Goal: Obtain resource: Download file/media

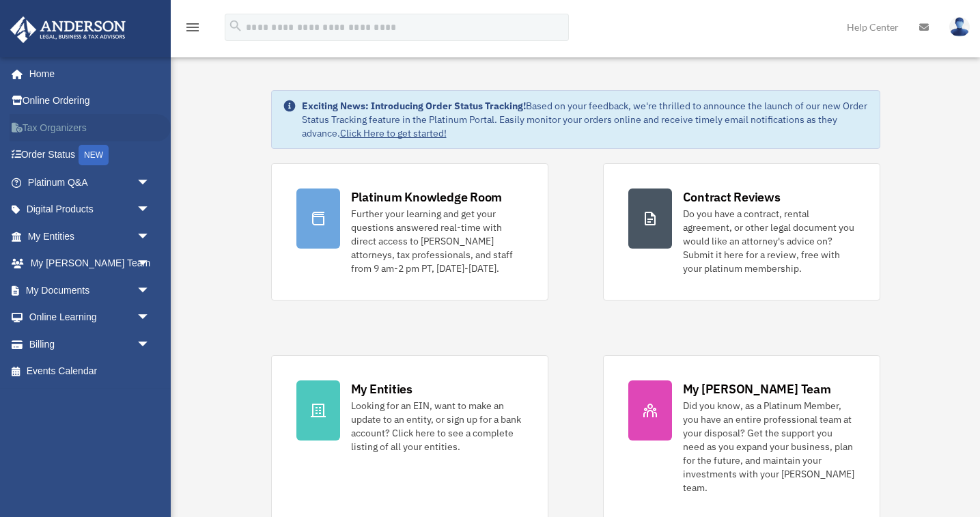
click at [40, 128] on link "Tax Organizers" at bounding box center [90, 127] width 161 height 27
click at [143, 176] on span "arrow_drop_down" at bounding box center [150, 183] width 27 height 28
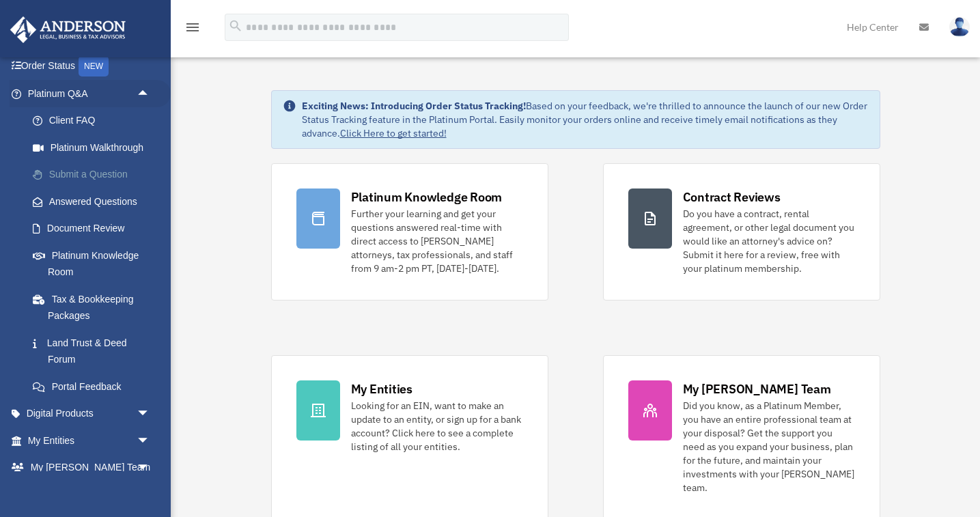
scroll to position [90, 0]
click at [79, 198] on link "Answered Questions" at bounding box center [95, 199] width 152 height 27
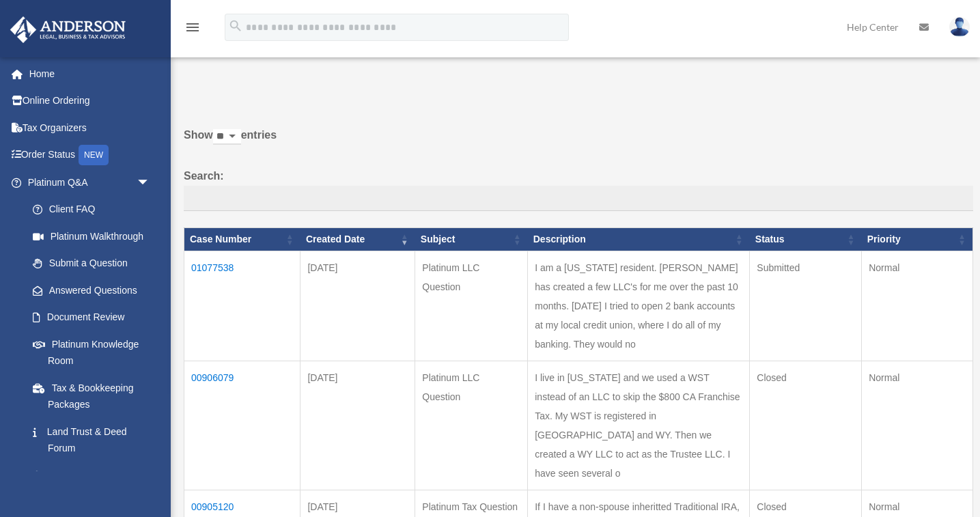
click at [228, 274] on td "01077538" at bounding box center [242, 306] width 116 height 110
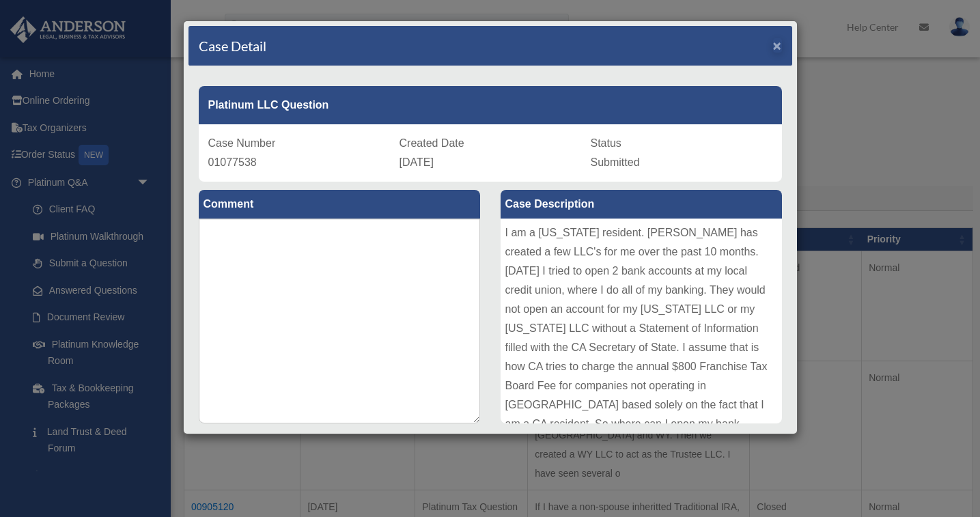
click at [777, 45] on span "×" at bounding box center [777, 46] width 9 height 16
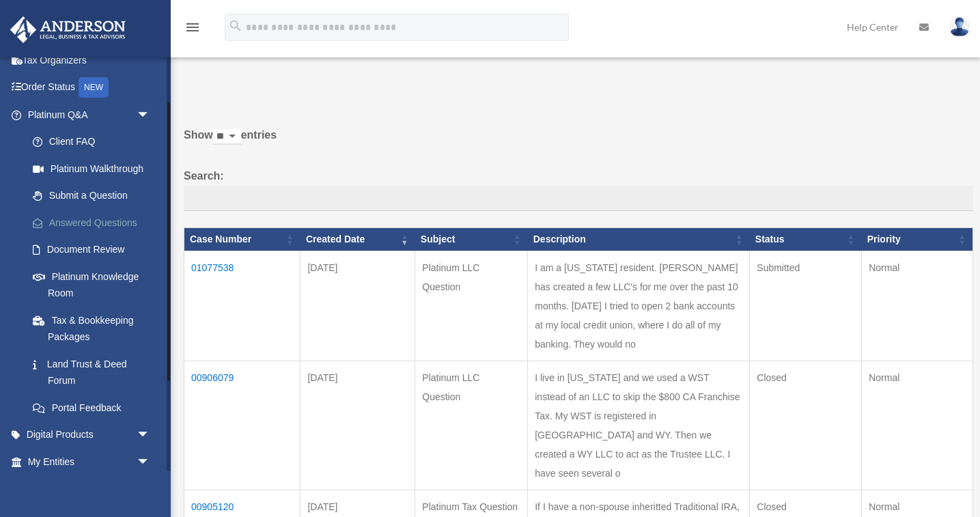
scroll to position [71, 0]
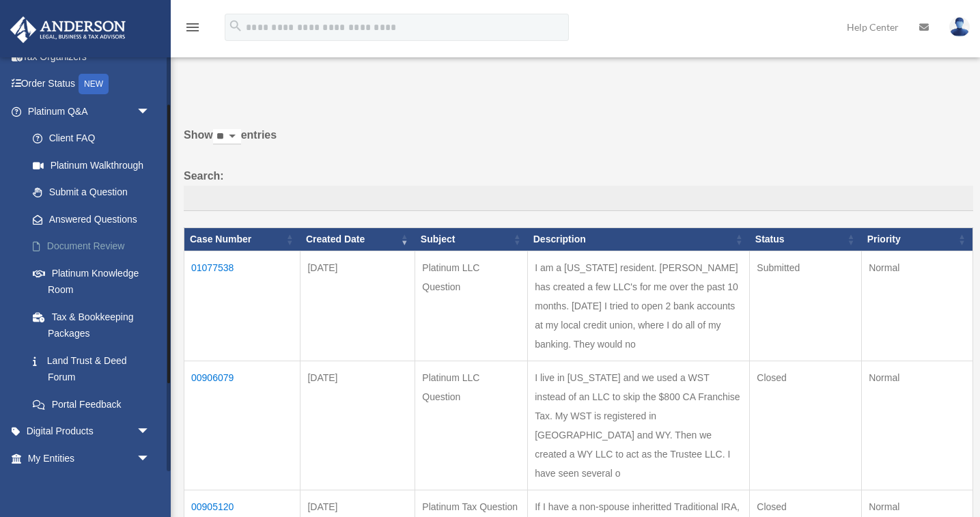
click at [98, 242] on link "Document Review" at bounding box center [95, 246] width 152 height 27
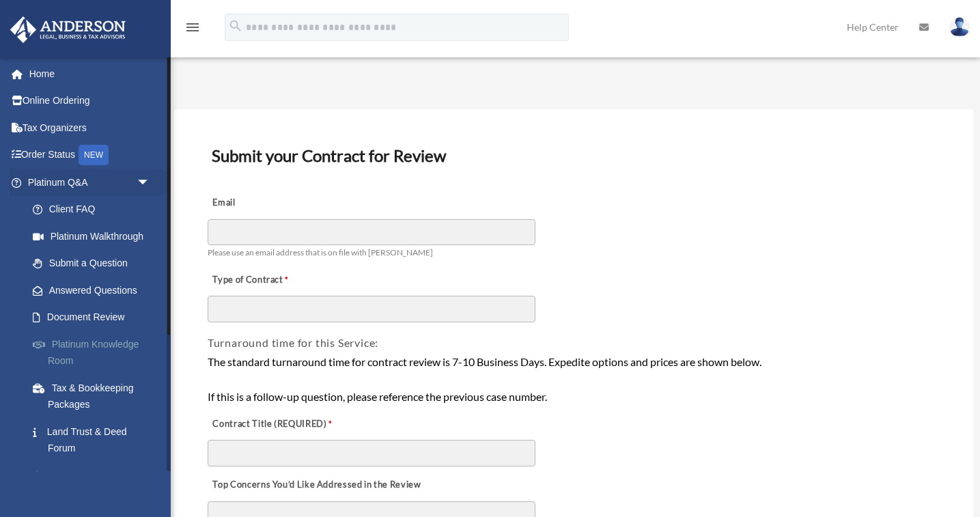
click at [72, 341] on link "Platinum Knowledge Room" at bounding box center [95, 353] width 152 height 44
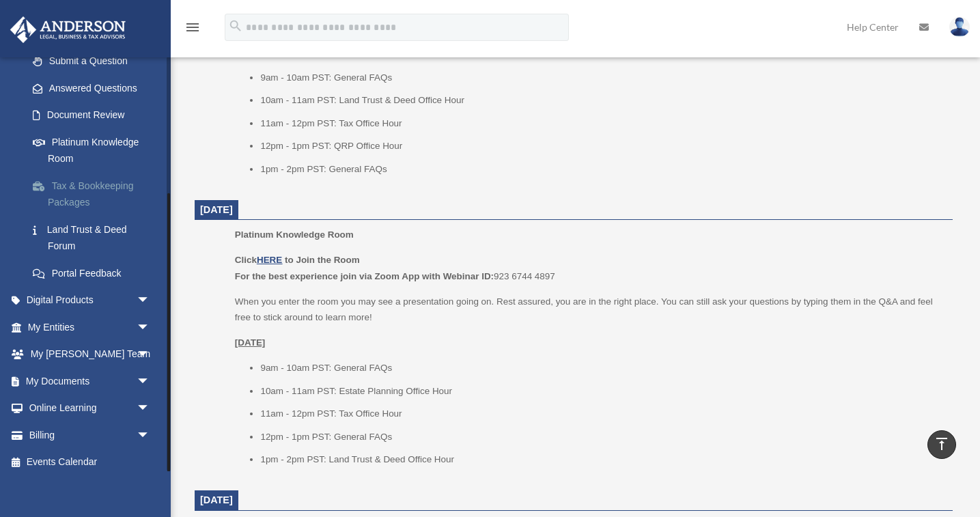
scroll to position [201, 0]
click at [87, 183] on link "Tax & Bookkeeping Packages" at bounding box center [95, 195] width 152 height 44
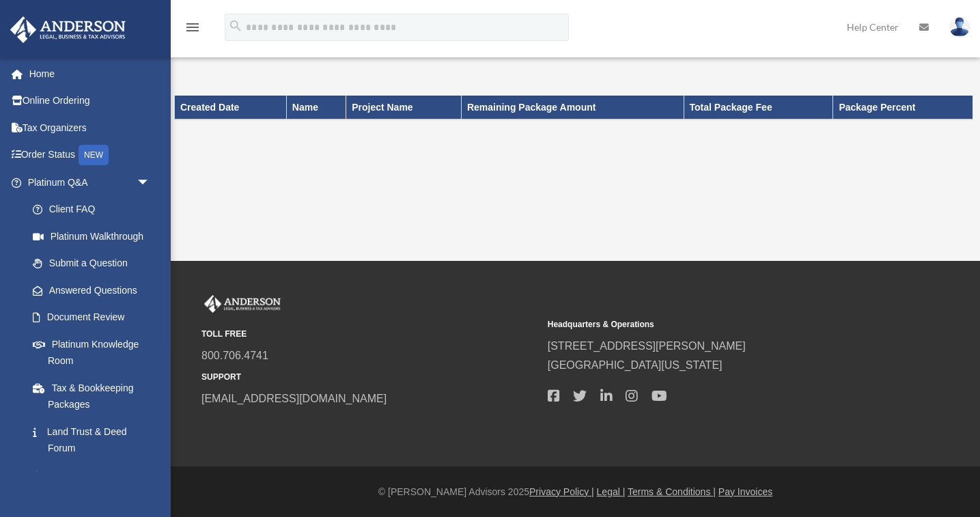
click at [232, 110] on th "Created Date" at bounding box center [231, 107] width 112 height 23
click at [193, 24] on icon "menu" at bounding box center [192, 27] width 16 height 16
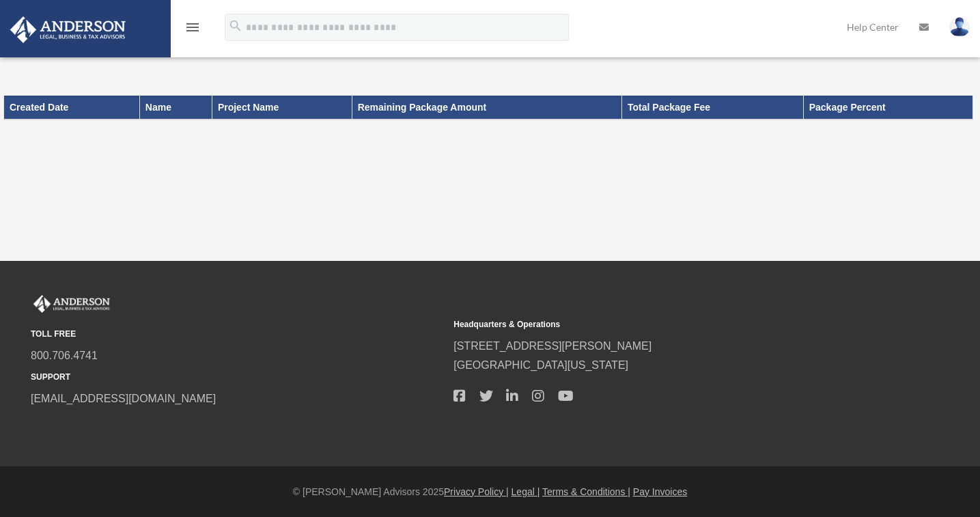
click at [192, 25] on icon "menu" at bounding box center [192, 27] width 16 height 16
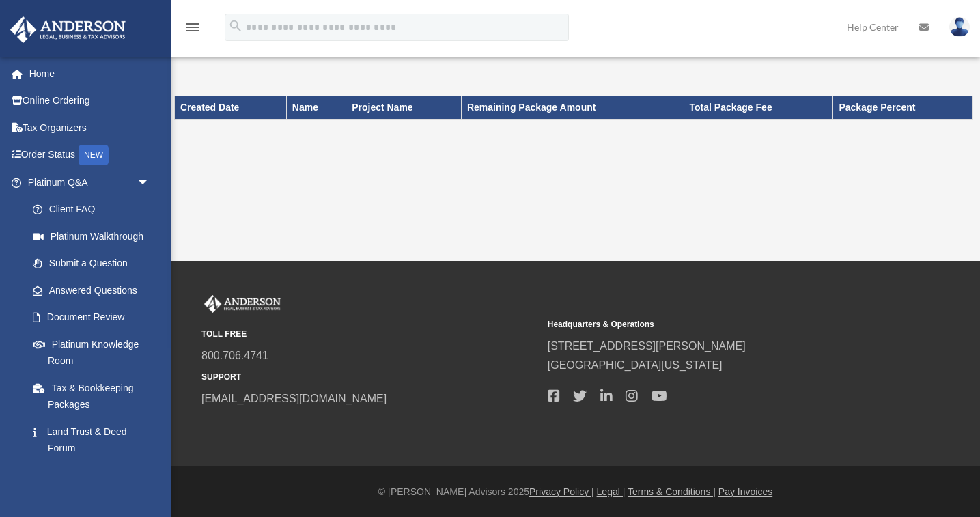
click at [961, 26] on img at bounding box center [959, 27] width 20 height 20
click at [870, 26] on link "Help Center" at bounding box center [873, 27] width 72 height 54
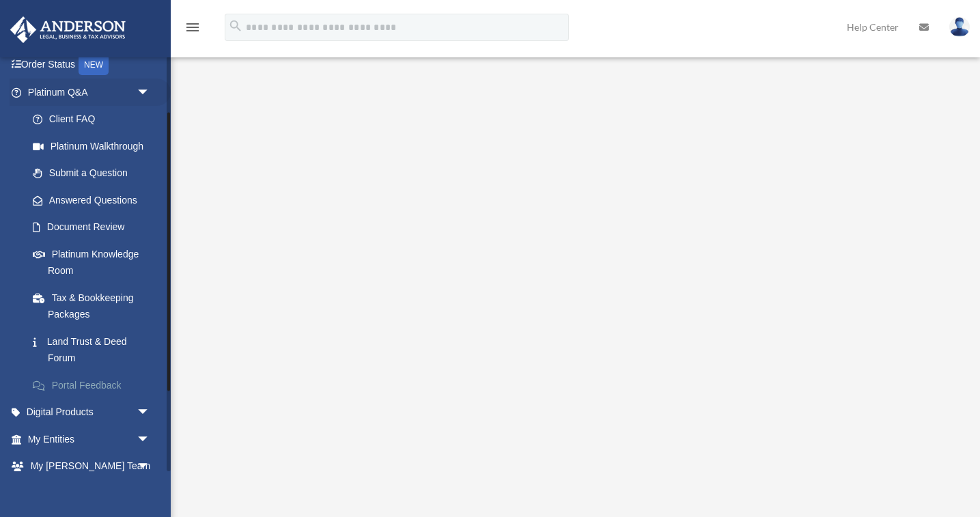
scroll to position [97, 0]
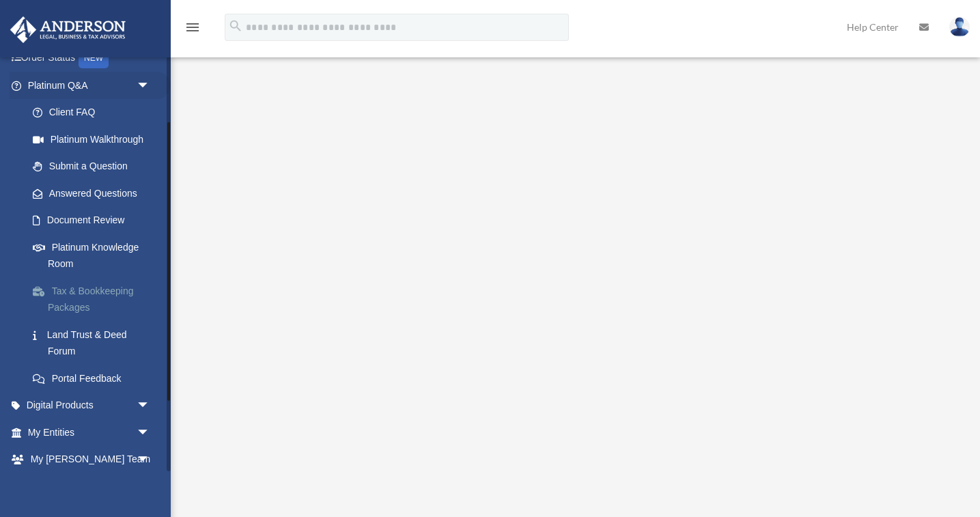
click at [74, 289] on link "Tax & Bookkeeping Packages" at bounding box center [95, 299] width 152 height 44
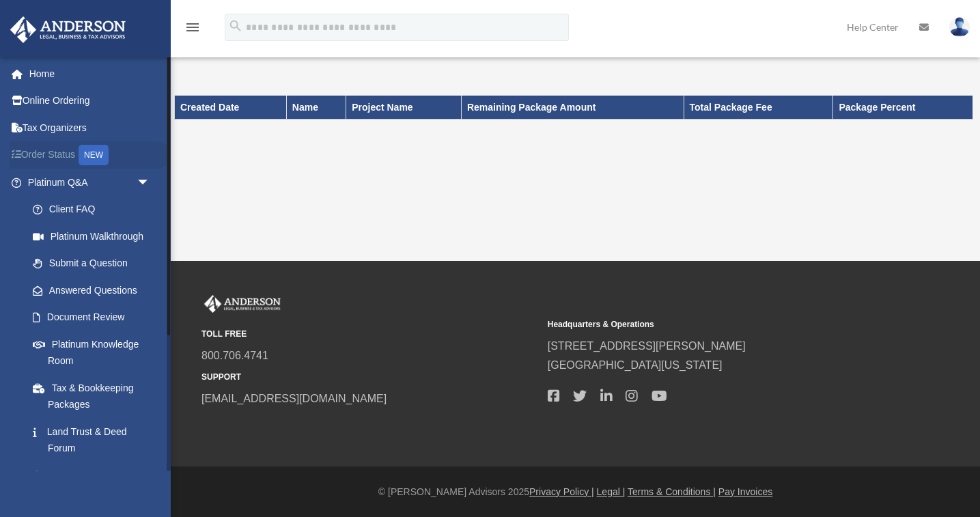
click at [42, 151] on link "Order Status NEW" at bounding box center [90, 155] width 161 height 28
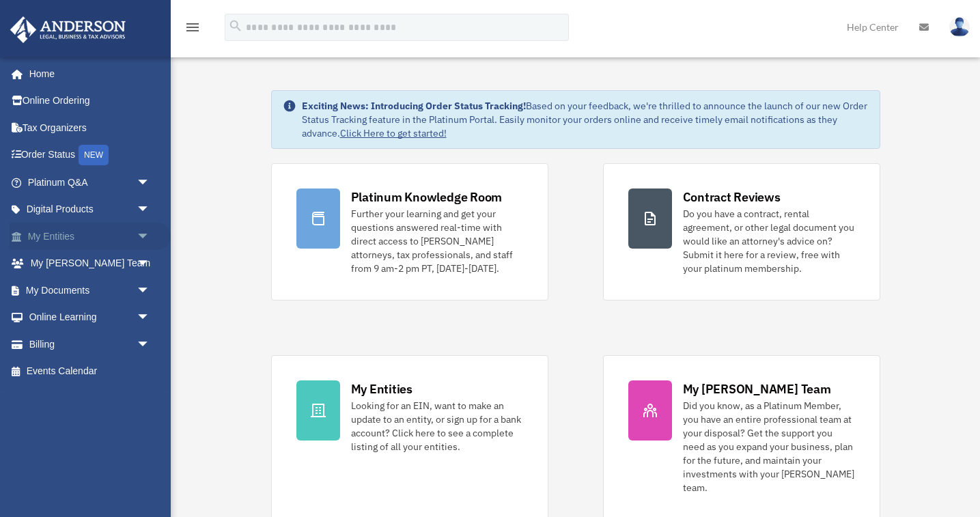
click at [145, 235] on span "arrow_drop_down" at bounding box center [150, 237] width 27 height 28
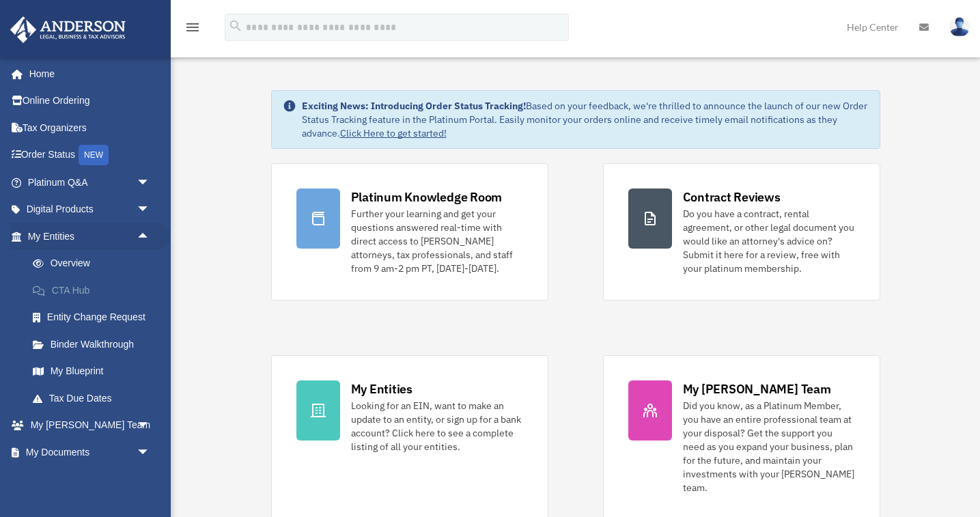
click at [67, 287] on link "CTA Hub" at bounding box center [95, 290] width 152 height 27
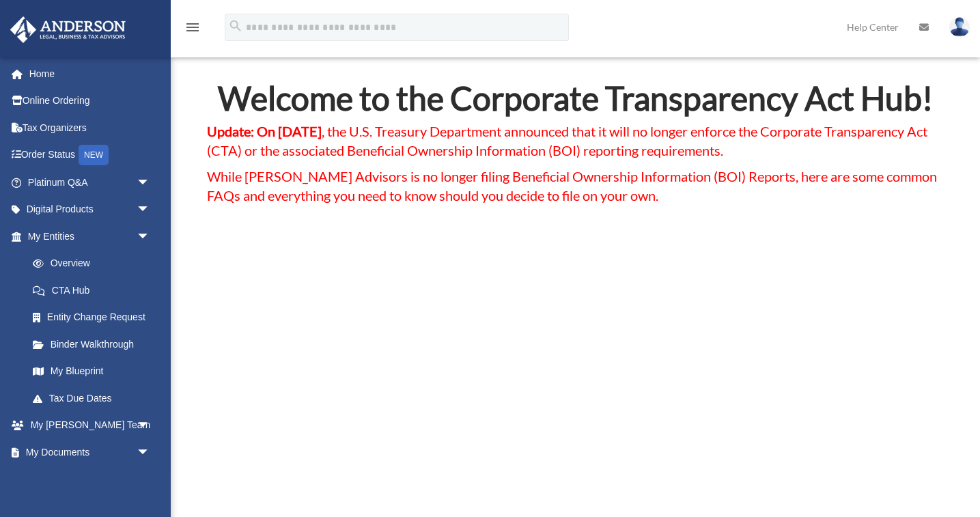
scroll to position [5, 0]
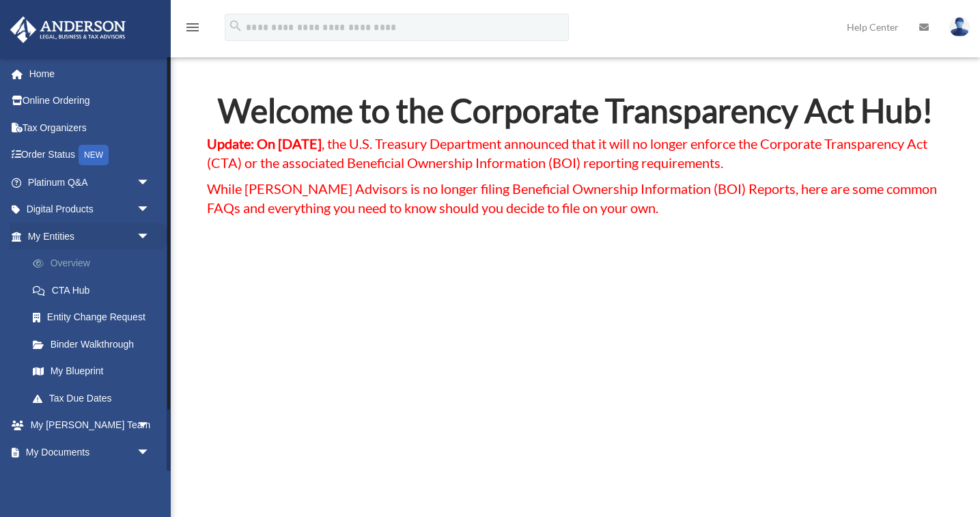
click at [82, 257] on link "Overview" at bounding box center [95, 263] width 152 height 27
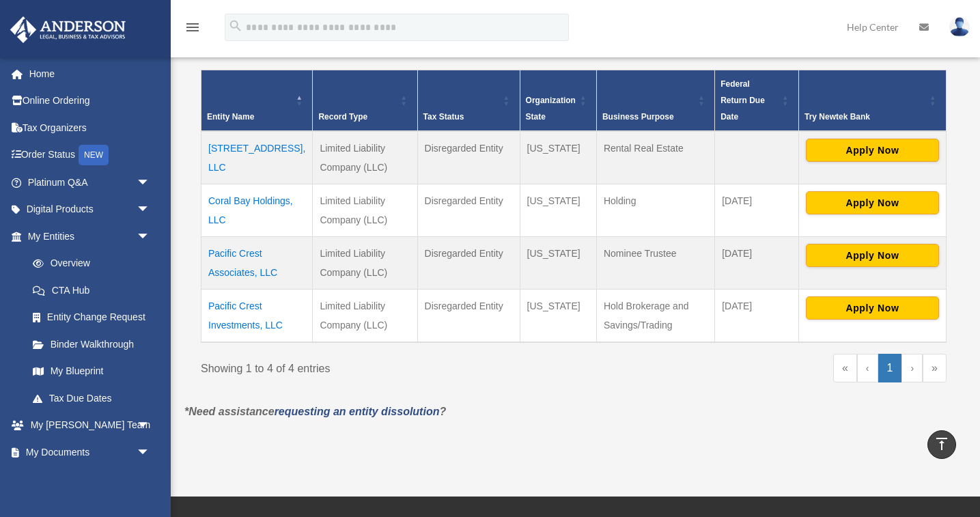
scroll to position [232, 0]
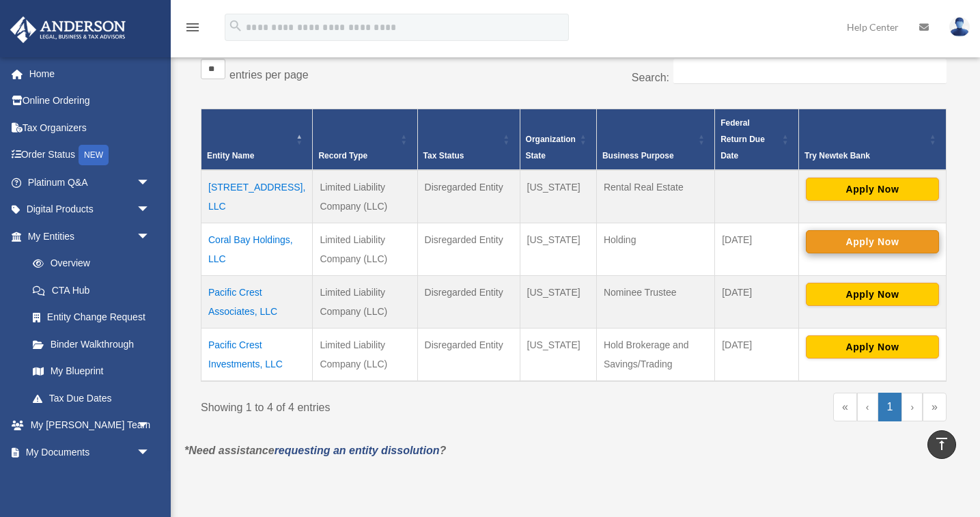
click at [856, 230] on button "Apply Now" at bounding box center [872, 241] width 133 height 23
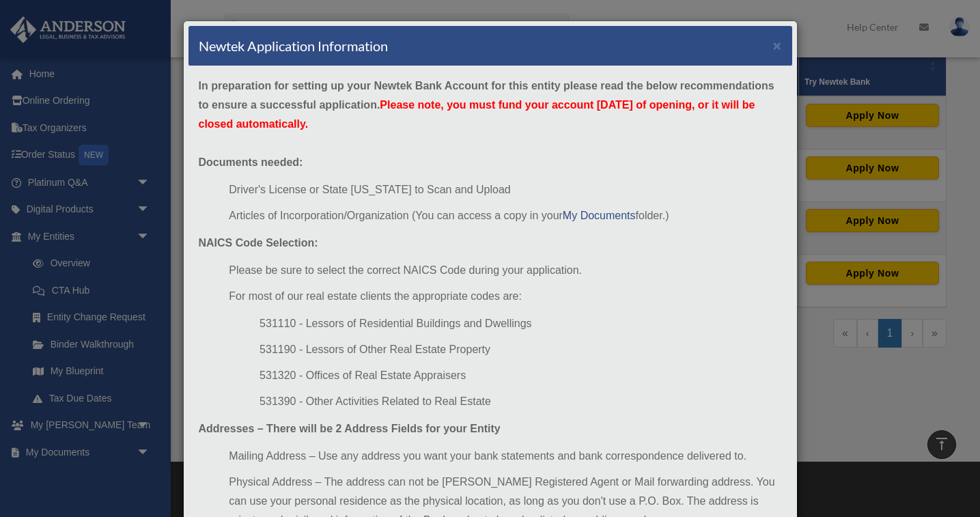
scroll to position [0, 0]
click at [778, 46] on button "×" at bounding box center [777, 45] width 9 height 14
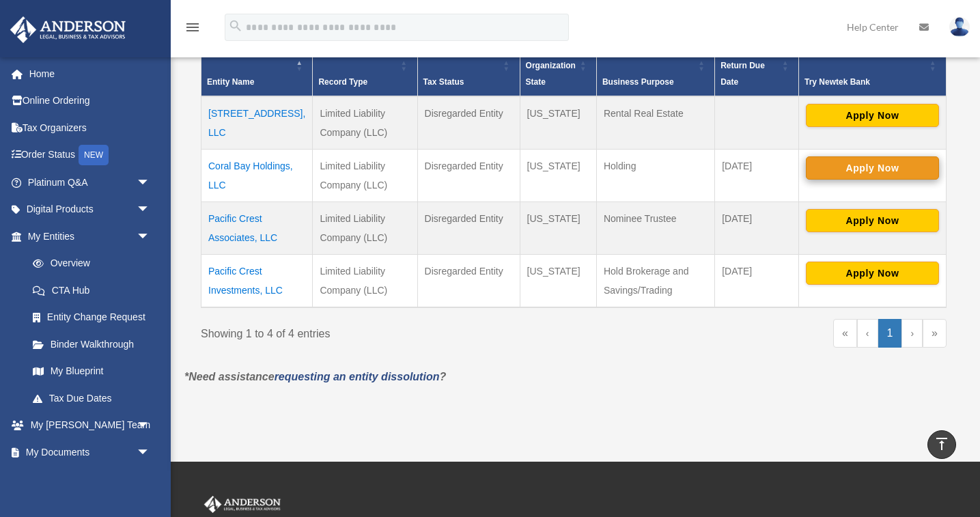
click at [851, 156] on button "Apply Now" at bounding box center [872, 167] width 133 height 23
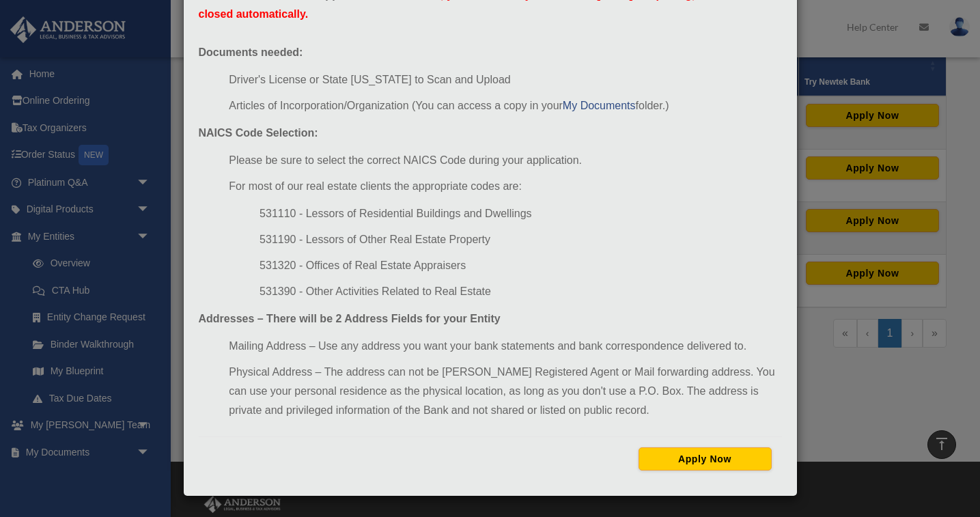
scroll to position [110, 0]
click at [688, 464] on button "Apply Now" at bounding box center [705, 458] width 133 height 23
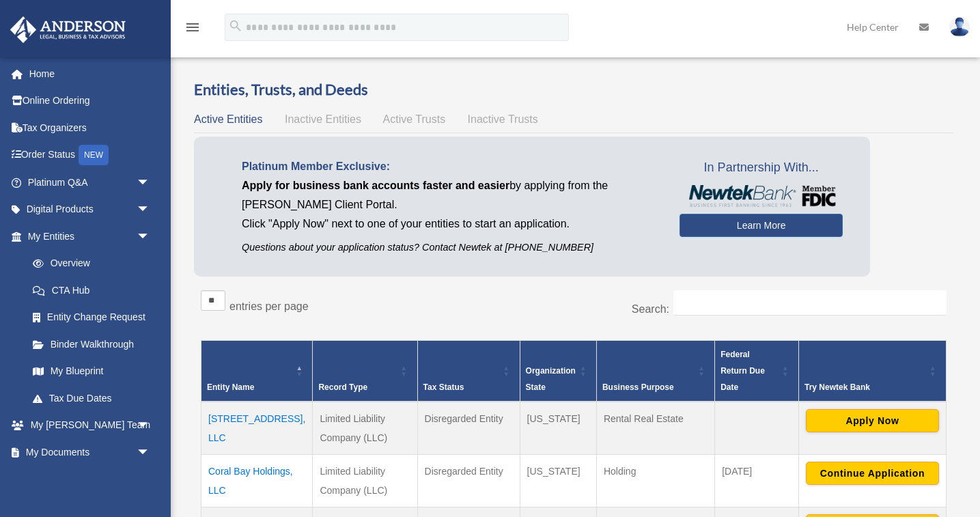
scroll to position [305, 0]
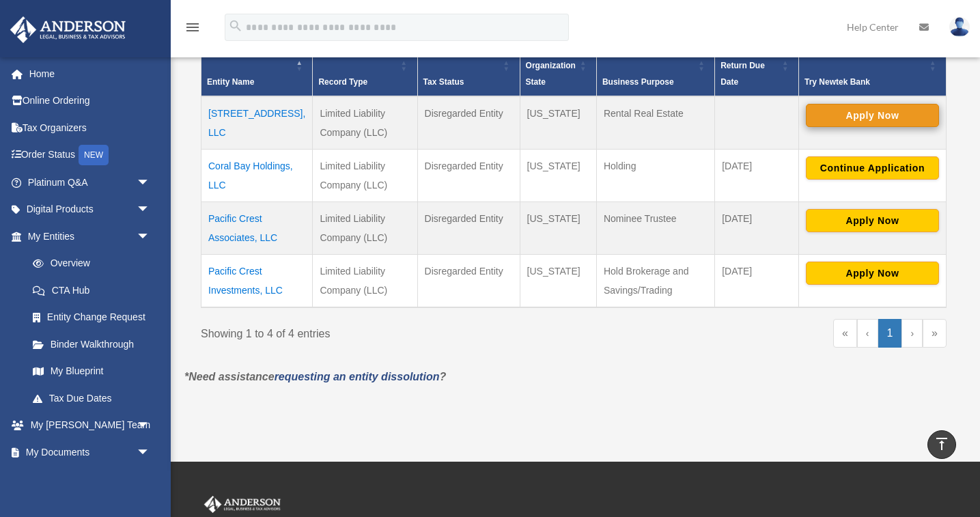
click at [848, 104] on button "Apply Now" at bounding box center [872, 115] width 133 height 23
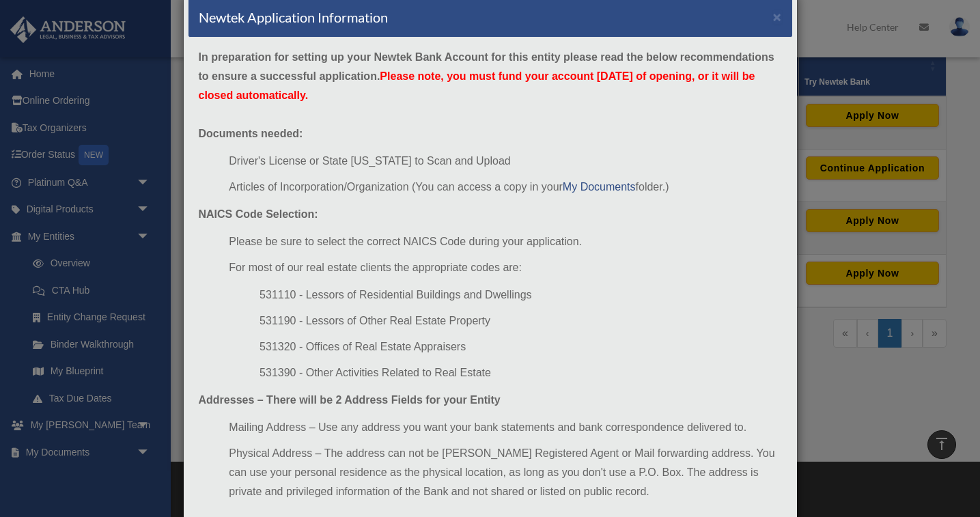
scroll to position [18, 0]
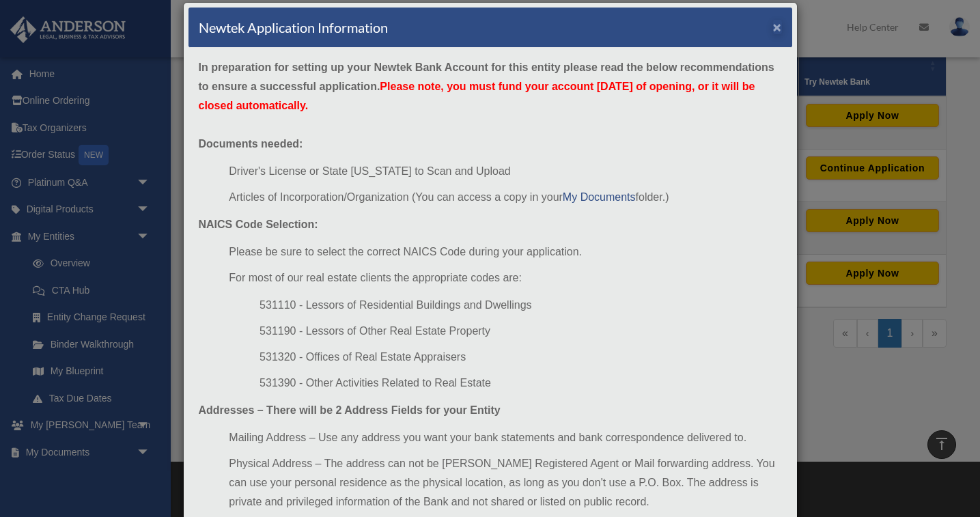
click at [779, 25] on button "×" at bounding box center [777, 27] width 9 height 14
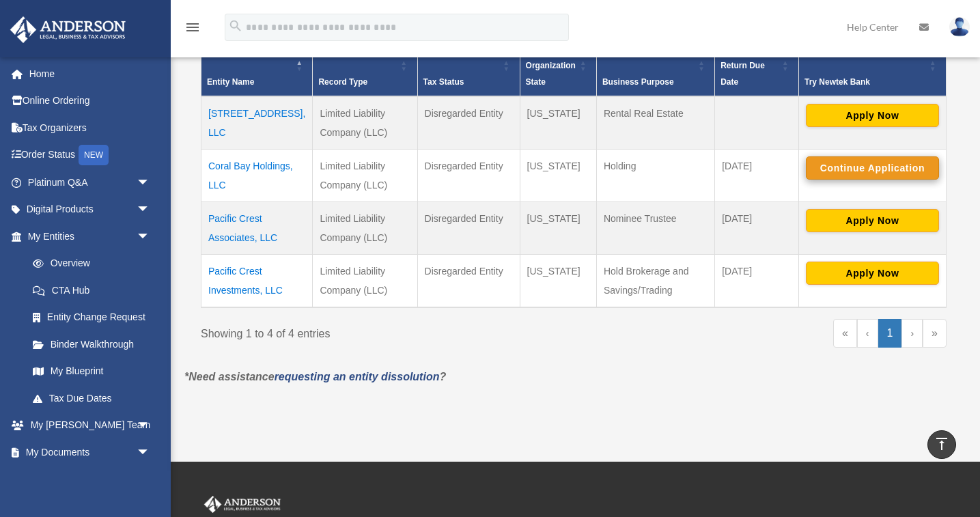
click at [856, 156] on button "Continue Application" at bounding box center [872, 167] width 133 height 23
click at [869, 156] on button "Continue Application" at bounding box center [872, 167] width 133 height 23
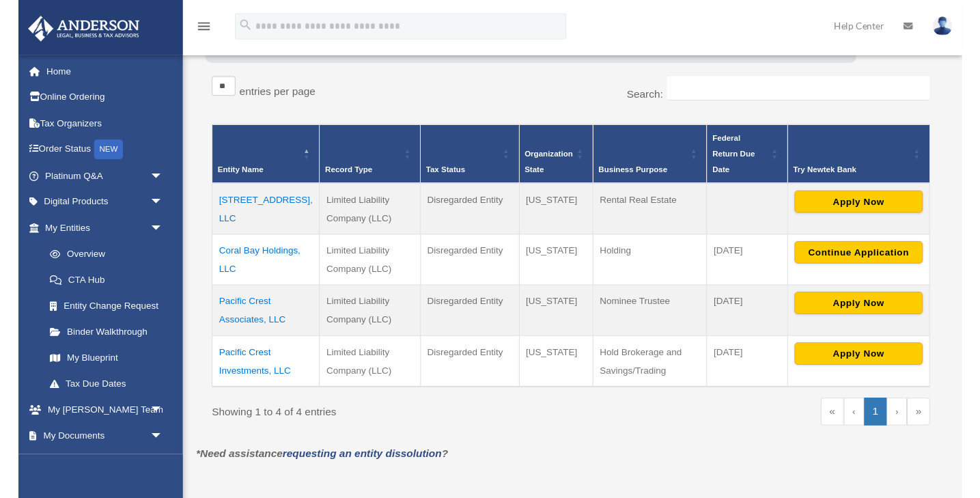
scroll to position [242, 0]
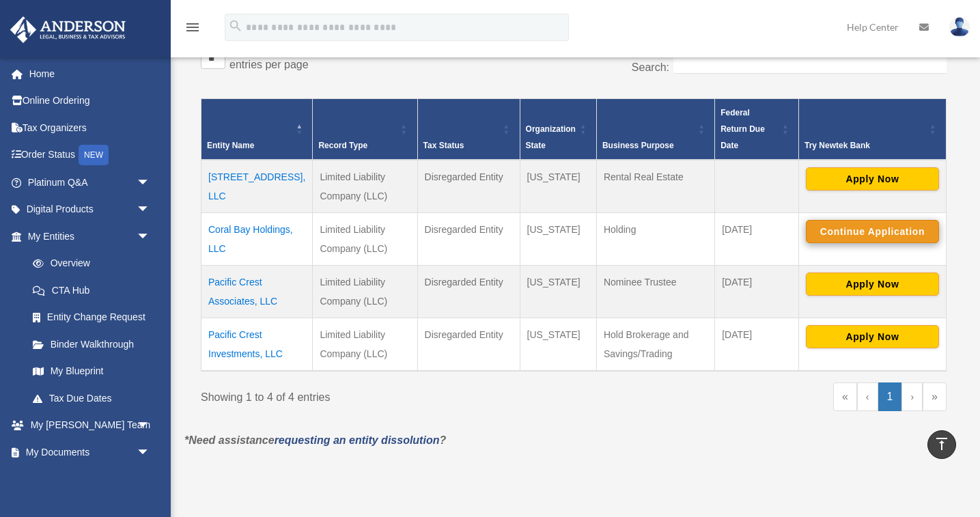
click at [871, 220] on button "Continue Application" at bounding box center [872, 231] width 133 height 23
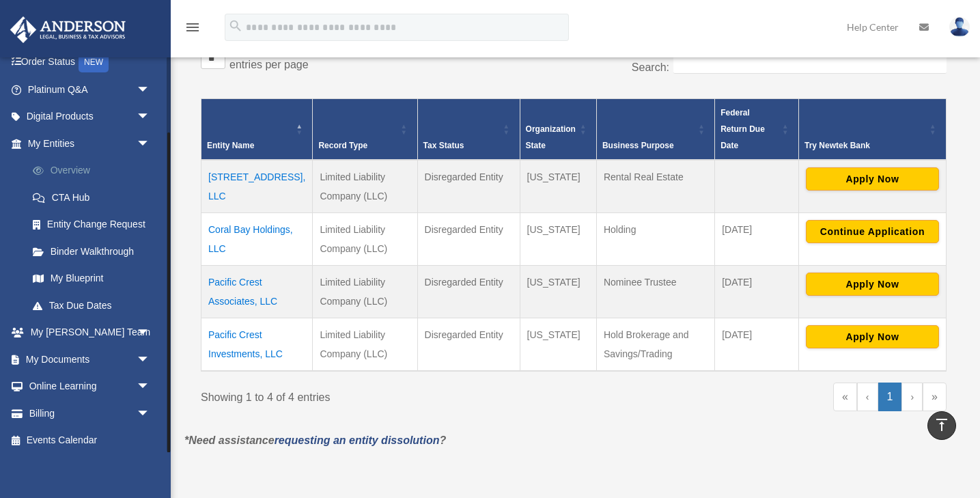
scroll to position [92, 0]
click at [141, 352] on span "arrow_drop_down" at bounding box center [150, 361] width 27 height 28
click at [57, 376] on link "Box" at bounding box center [95, 387] width 152 height 27
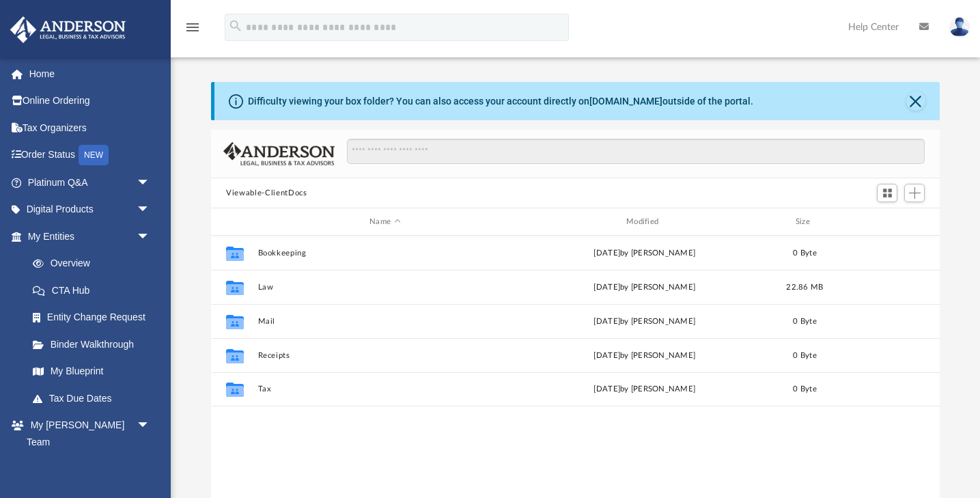
scroll to position [311, 728]
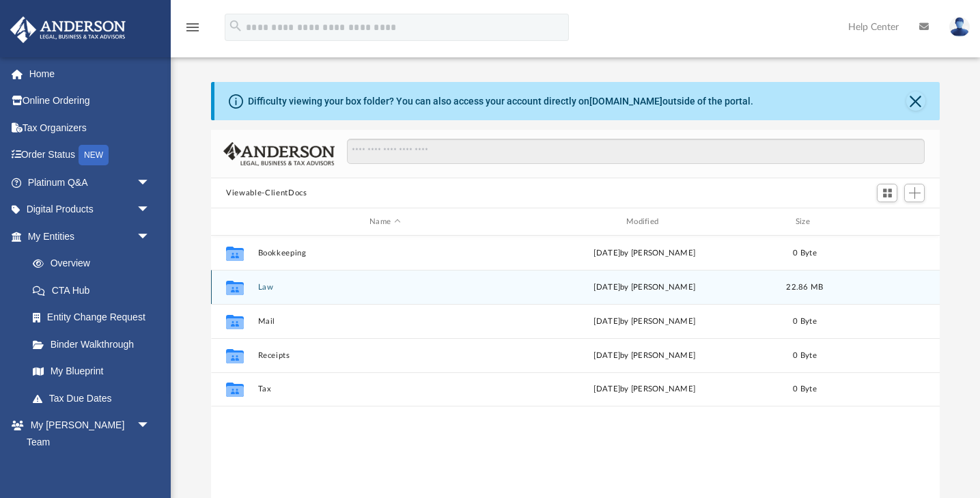
click at [266, 286] on button "Law" at bounding box center [385, 287] width 254 height 9
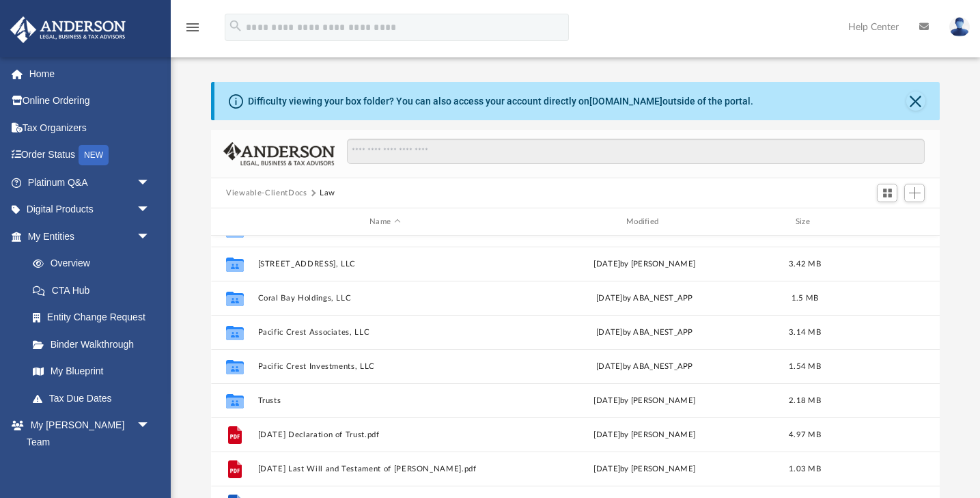
scroll to position [15, 0]
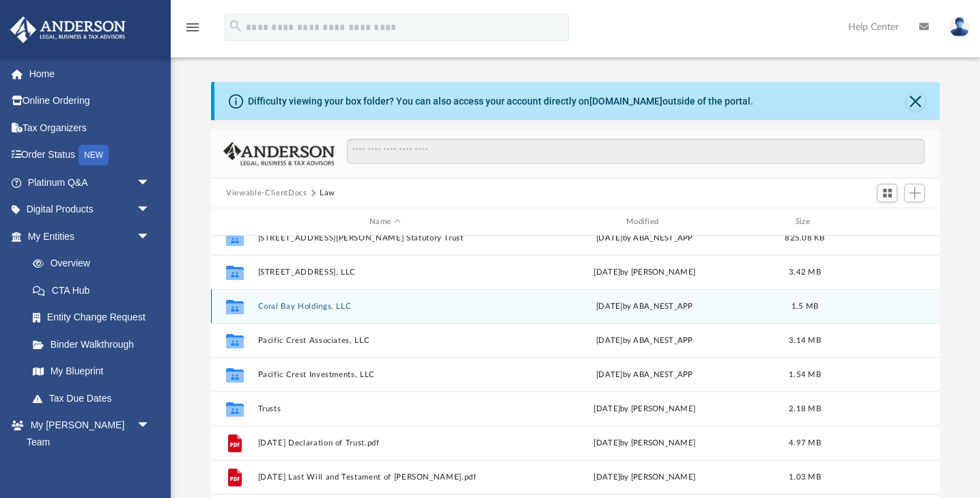
click at [266, 304] on button "Coral Bay Holdings, LLC" at bounding box center [385, 306] width 254 height 9
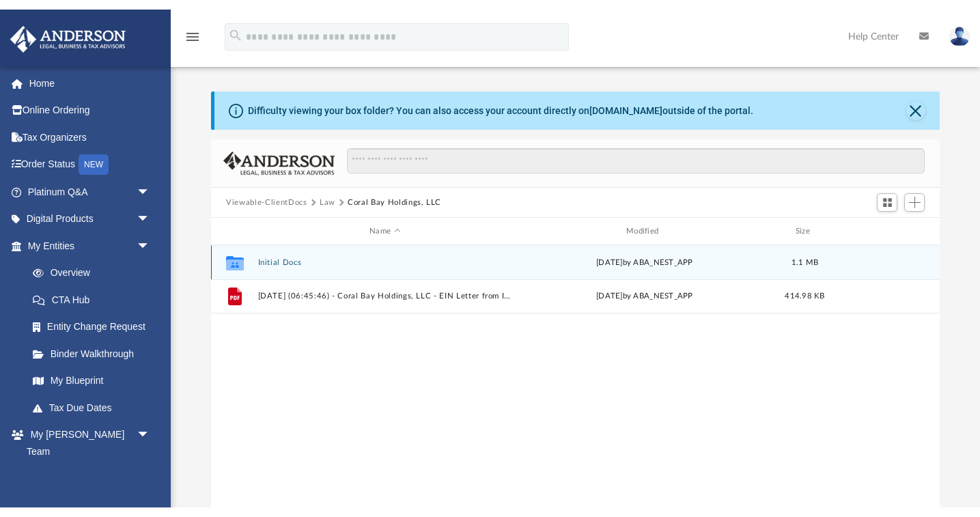
scroll to position [0, 0]
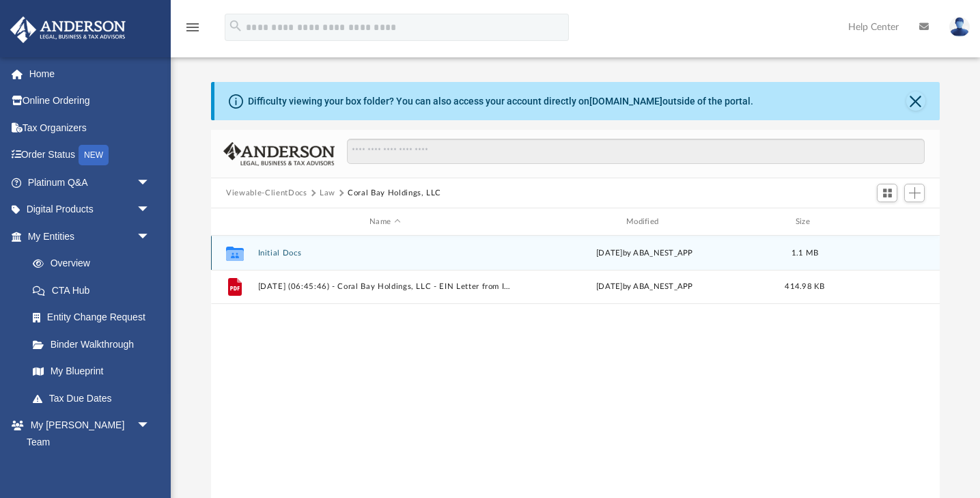
click at [280, 251] on button "Initial Docs" at bounding box center [385, 253] width 254 height 9
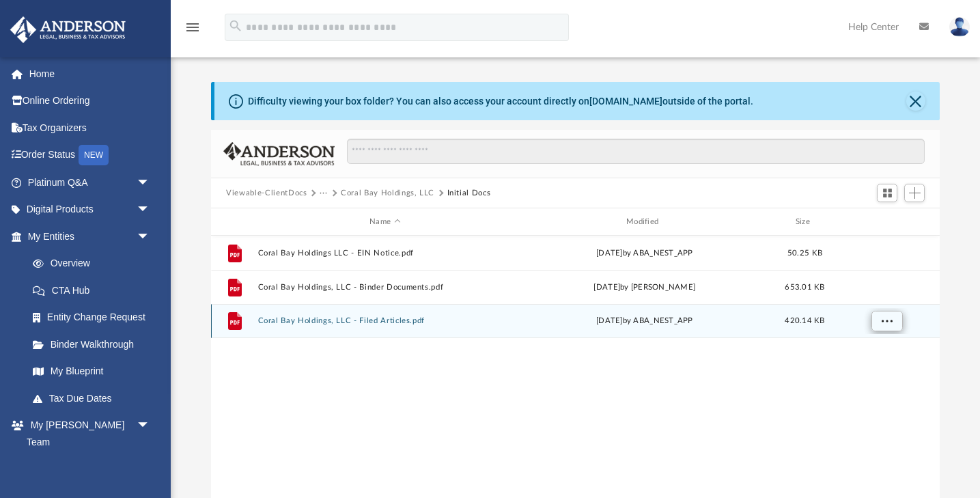
click at [882, 317] on span "More options" at bounding box center [887, 321] width 11 height 8
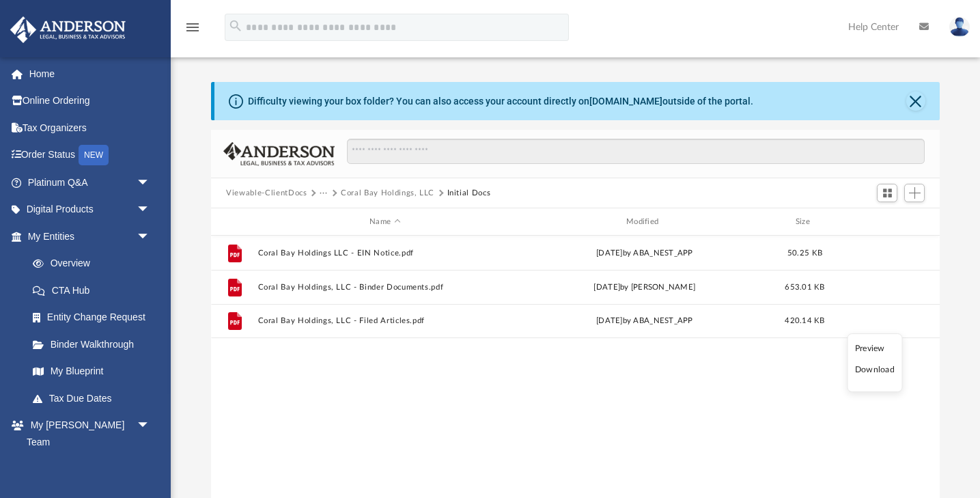
click at [870, 372] on li "Download" at bounding box center [875, 370] width 40 height 14
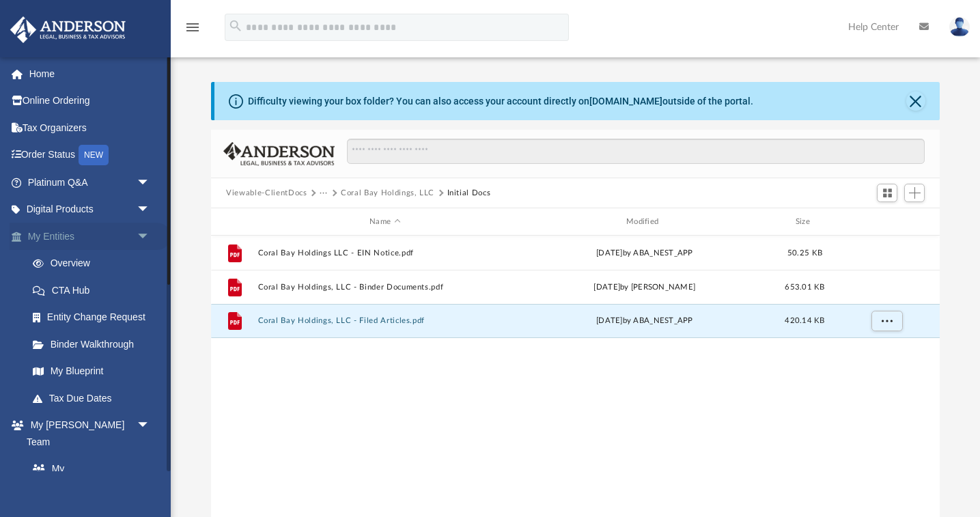
click at [143, 232] on span "arrow_drop_down" at bounding box center [150, 237] width 27 height 28
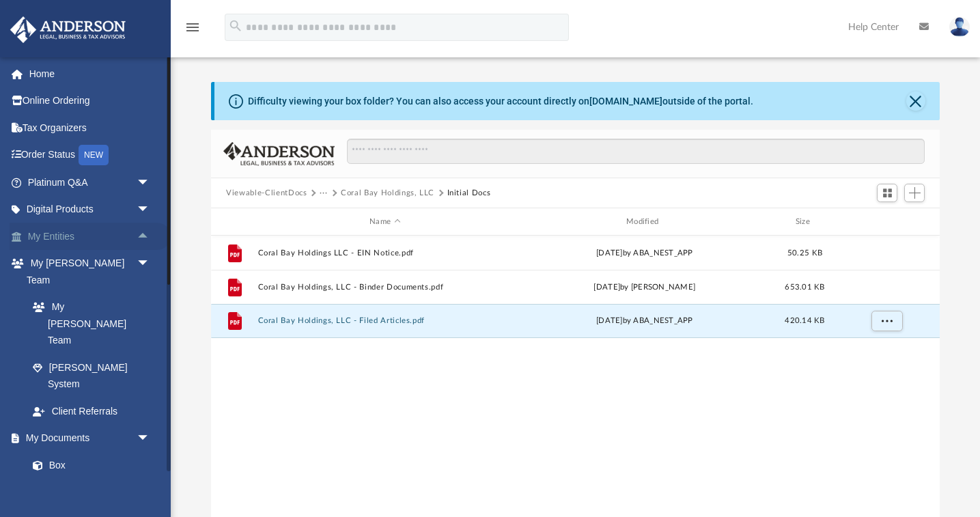
click at [145, 231] on span "arrow_drop_up" at bounding box center [150, 237] width 27 height 28
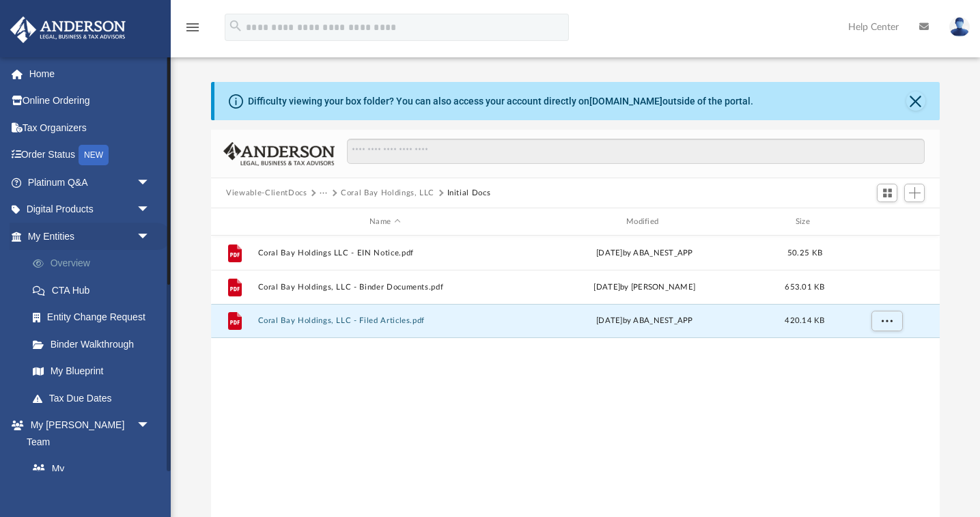
click at [63, 261] on link "Overview" at bounding box center [95, 263] width 152 height 27
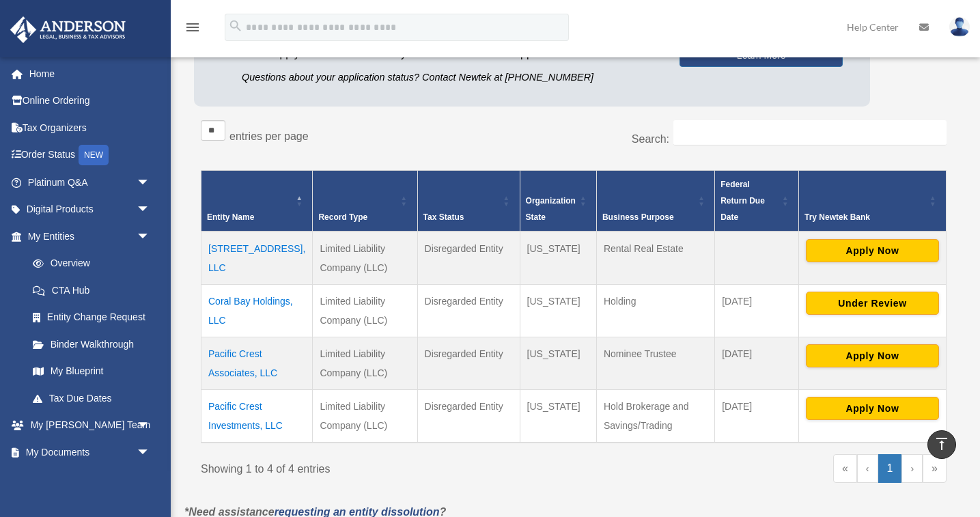
scroll to position [160, 0]
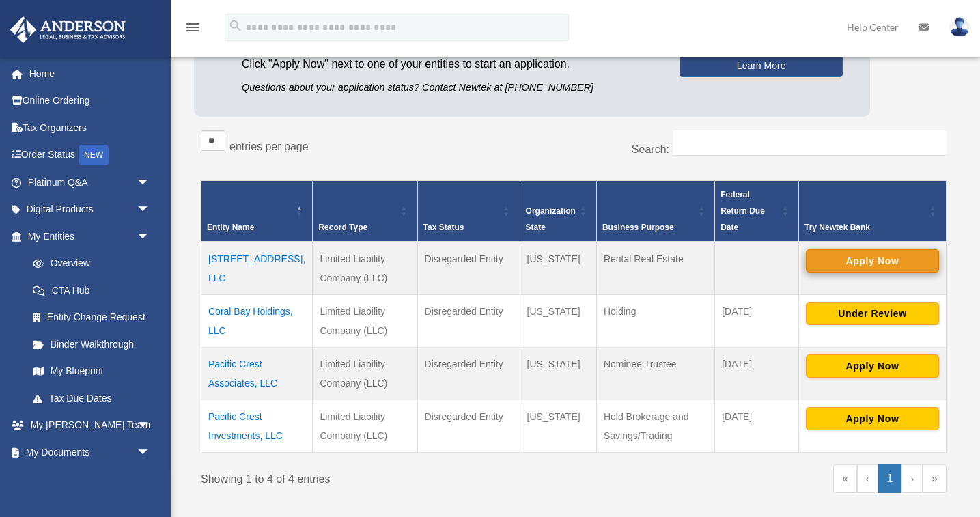
click at [873, 249] on button "Apply Now" at bounding box center [872, 260] width 133 height 23
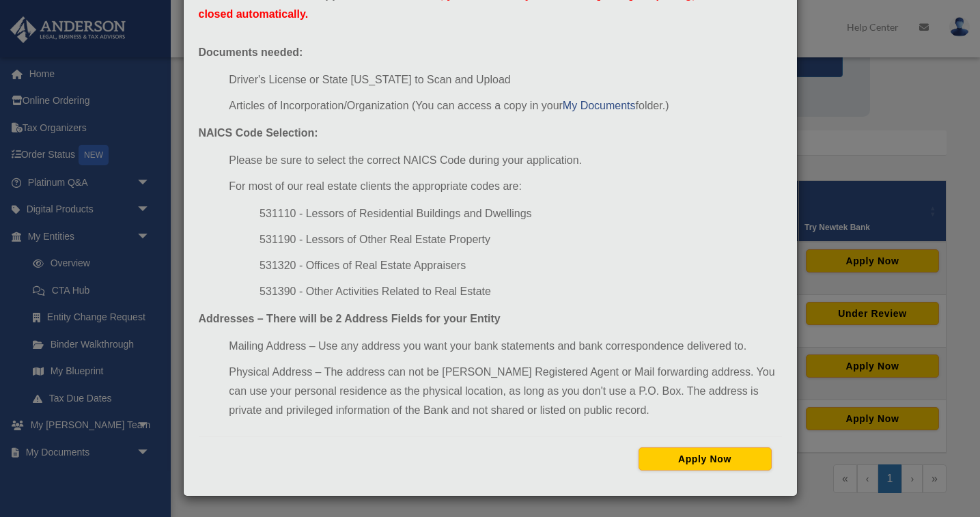
scroll to position [110, 0]
click at [886, 129] on div "Newtek Application Information × In preparation for setting up your Newtek Bank…" at bounding box center [490, 258] width 980 height 517
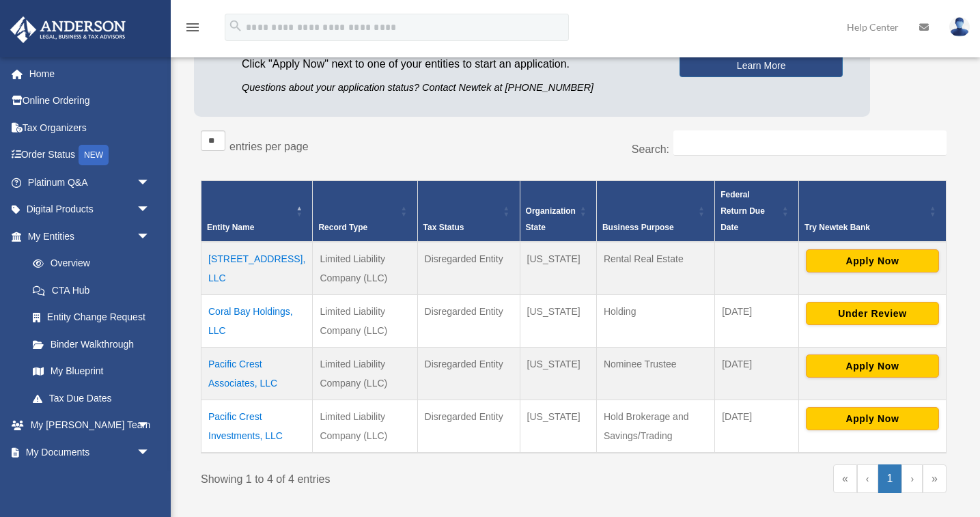
click at [501, 140] on div "** ** ** *** entries per page" at bounding box center [382, 147] width 363 height 34
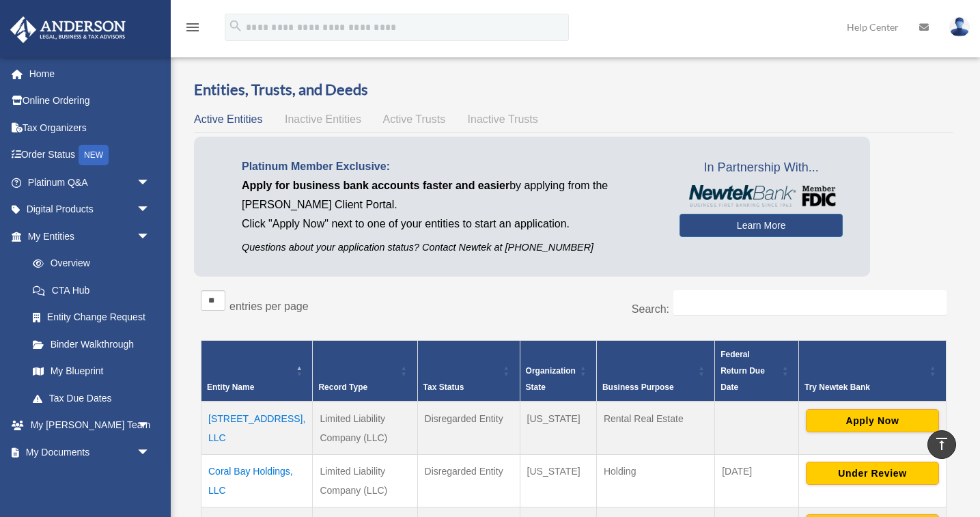
scroll to position [0, 0]
click at [960, 29] on img at bounding box center [959, 27] width 20 height 20
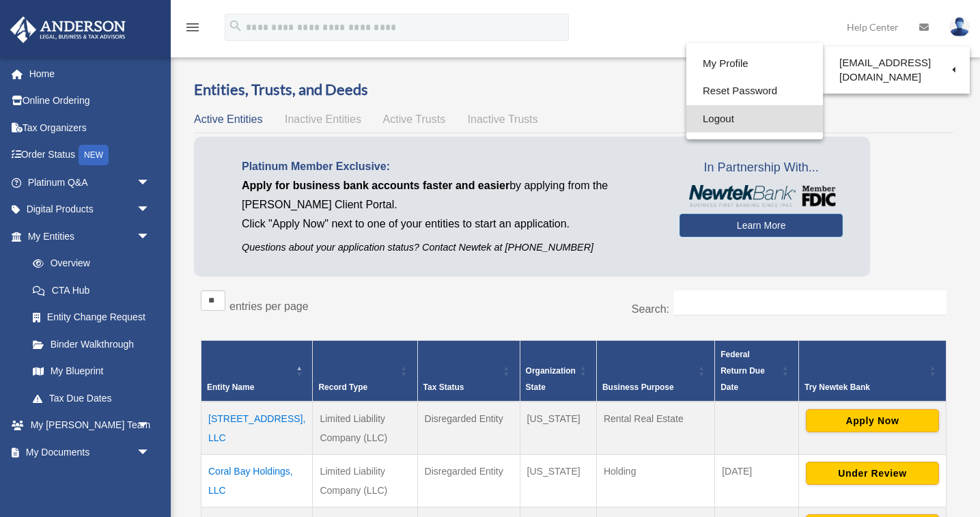
click at [727, 117] on link "Logout" at bounding box center [754, 119] width 137 height 28
